Goal: Task Accomplishment & Management: Manage account settings

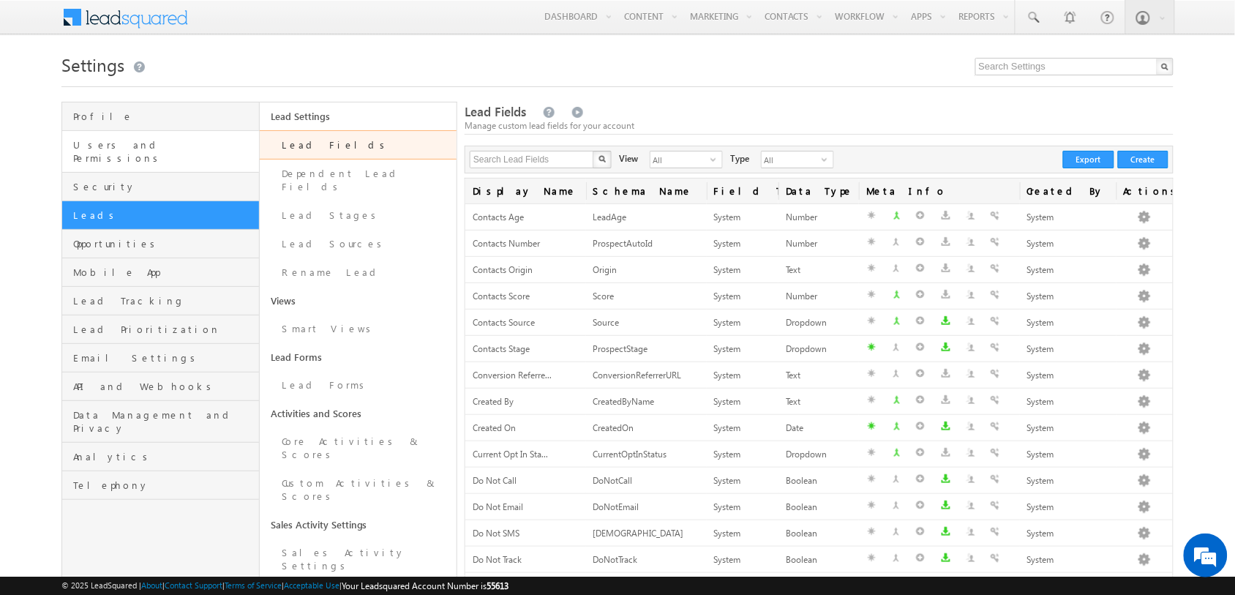
click at [198, 154] on link "Users and Permissions" at bounding box center [160, 152] width 196 height 42
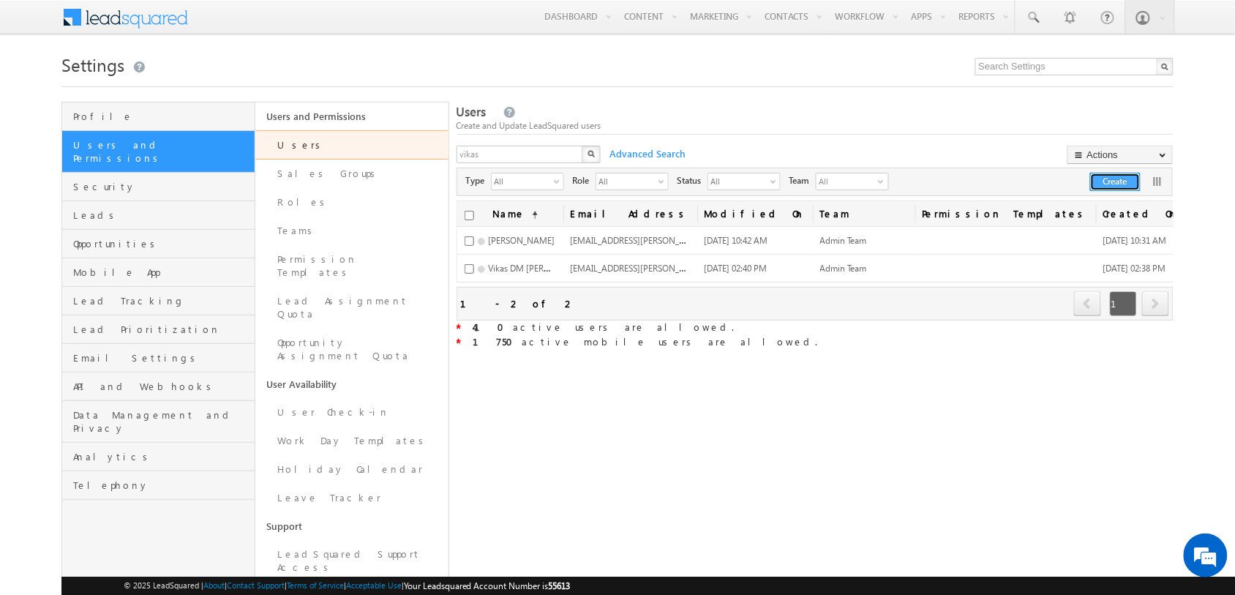
click at [1117, 187] on button "Create" at bounding box center [1115, 182] width 50 height 18
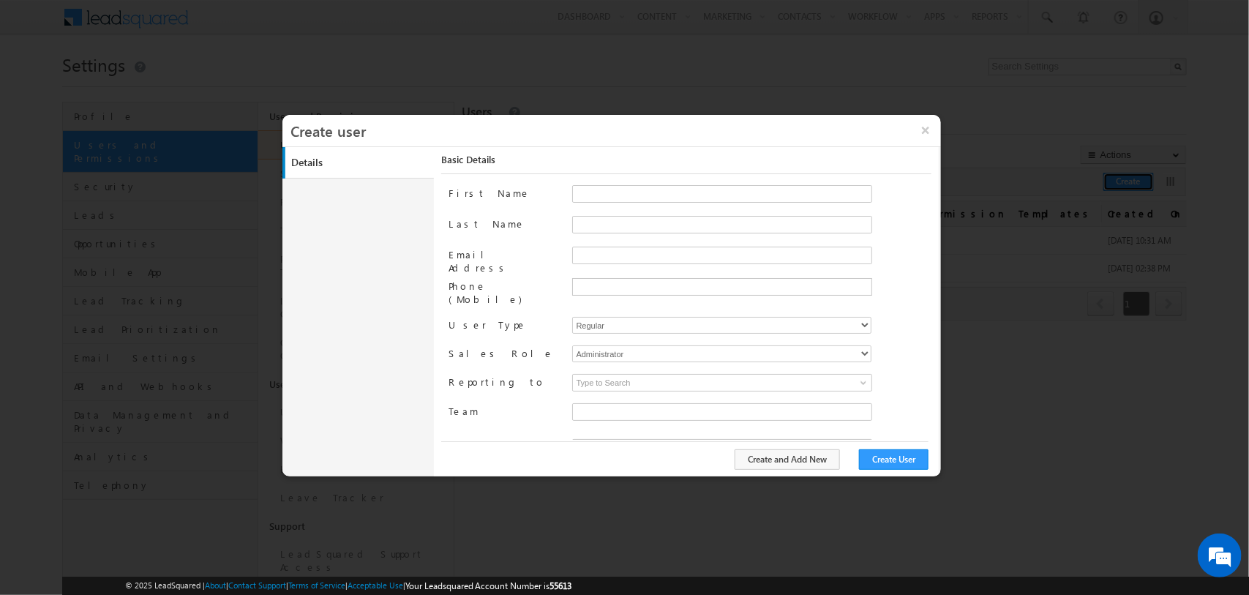
type input "50ca8f2f-ee9f-11ea-91c9-02e7c77668a4"
click at [919, 122] on button "×" at bounding box center [924, 130] width 31 height 31
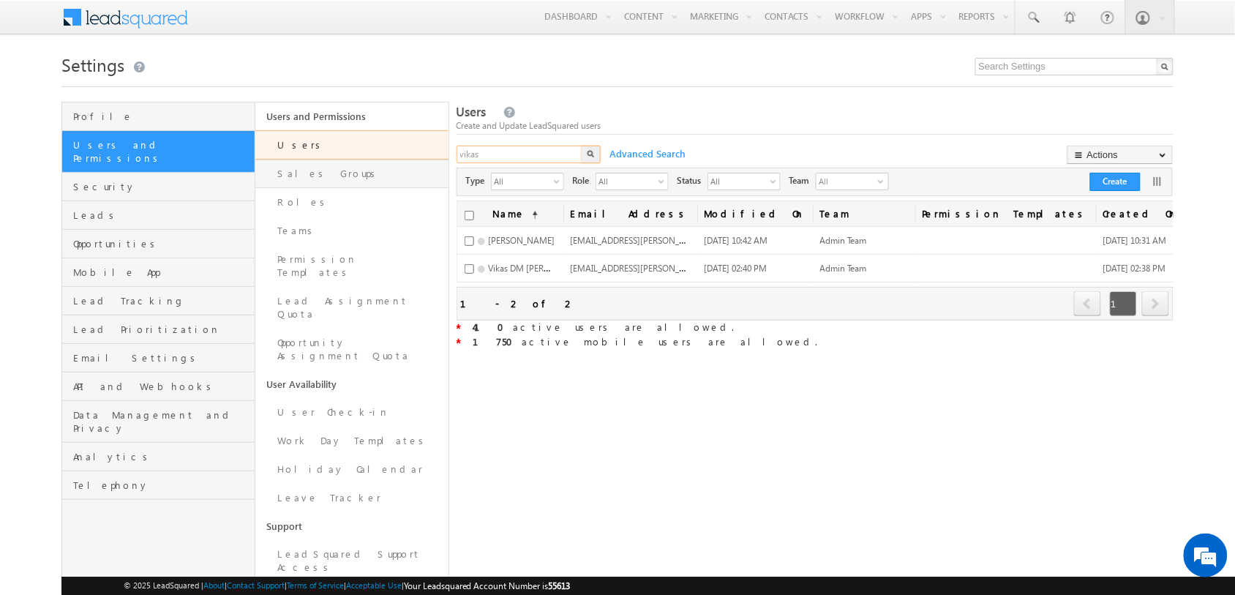
drag, startPoint x: 530, startPoint y: 145, endPoint x: 385, endPoint y: 170, distance: 147.0
click at [385, 170] on div "Profile Users and Permissions Security Leads Opportunities Mobile App Lead Trac…" at bounding box center [616, 398] width 1111 height 593
paste input "text"
